Goal: Navigation & Orientation: Find specific page/section

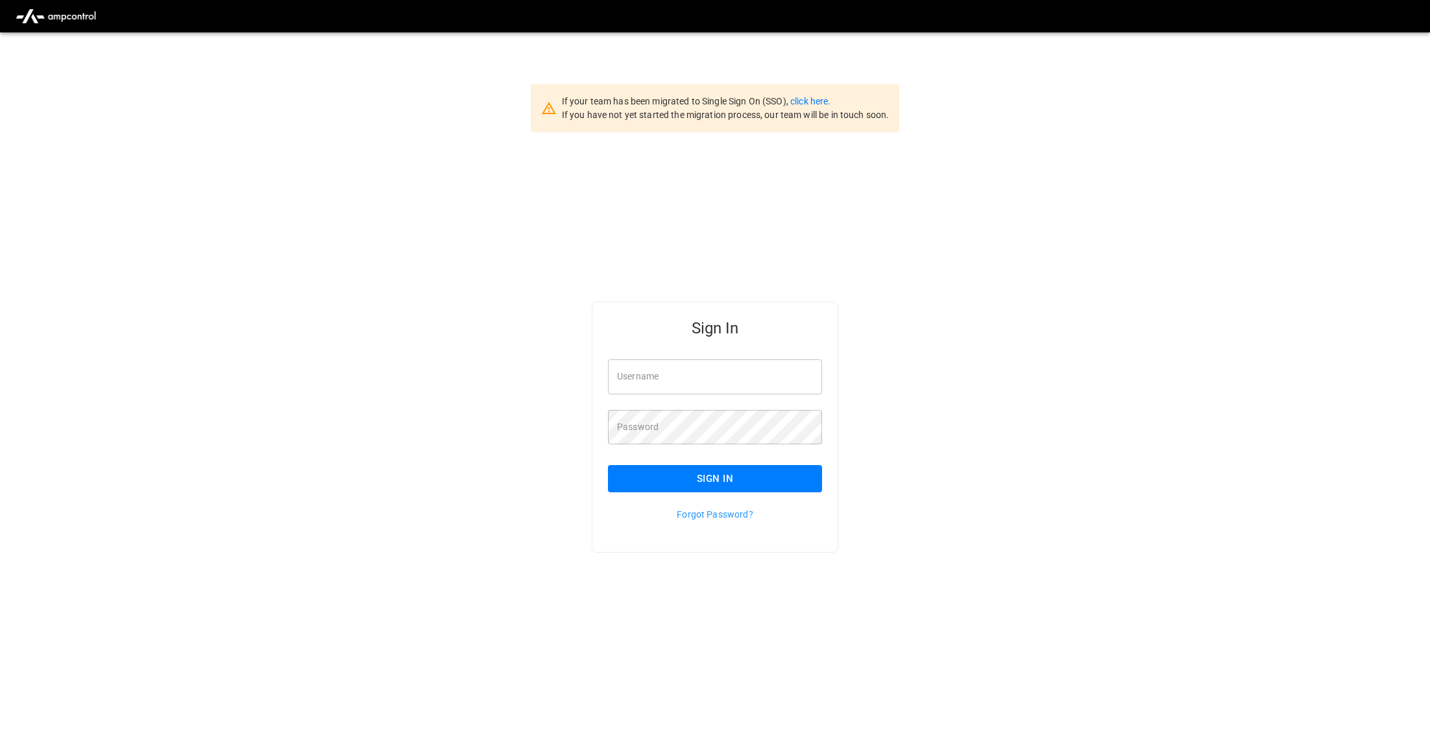
type input "**********"
click at [767, 488] on button "Sign In" at bounding box center [715, 478] width 214 height 27
